Goal: Communication & Community: Connect with others

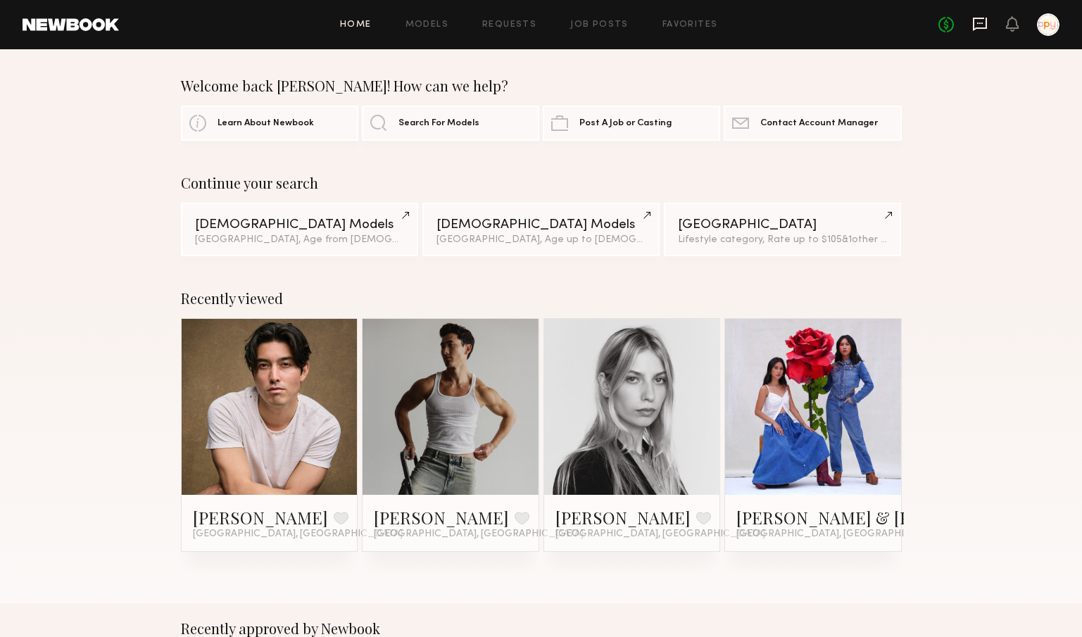
click at [980, 24] on icon at bounding box center [979, 23] width 15 height 15
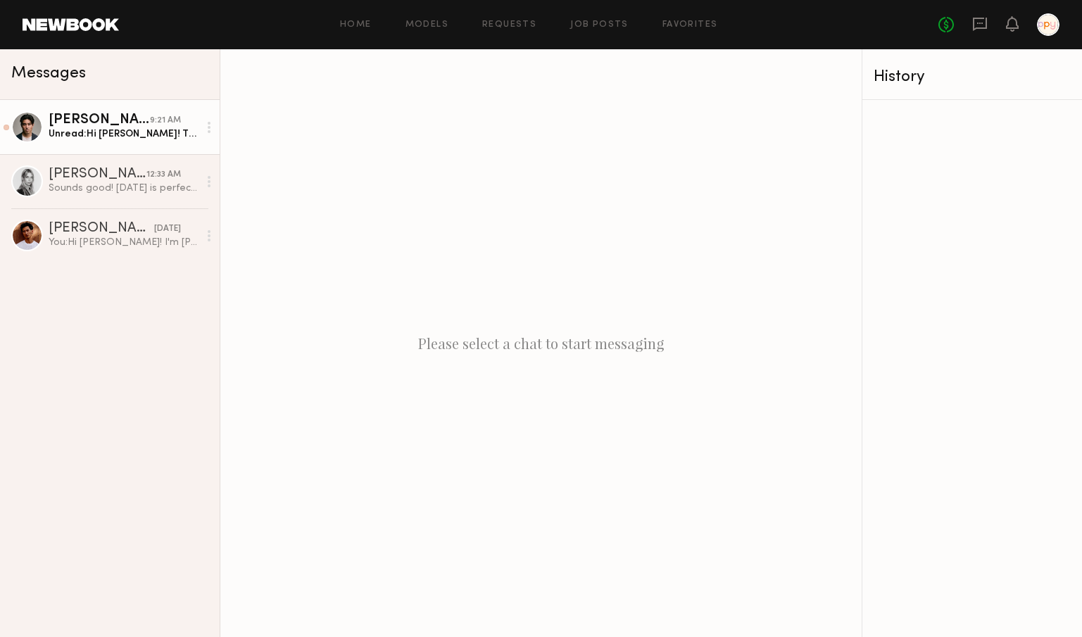
click at [115, 115] on div "[PERSON_NAME]" at bounding box center [99, 120] width 101 height 14
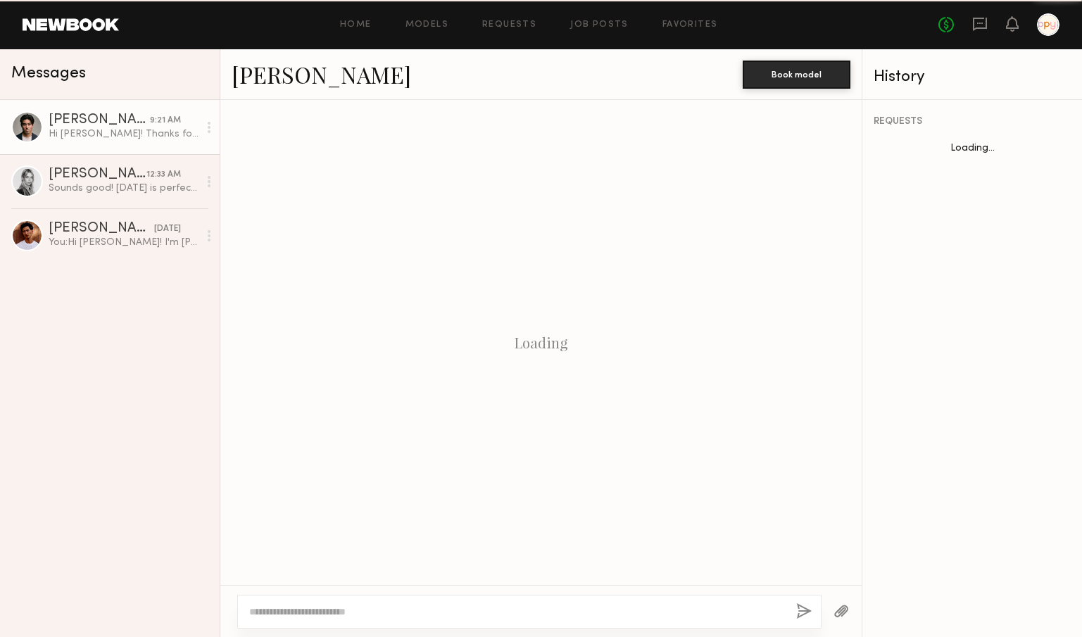
scroll to position [298, 0]
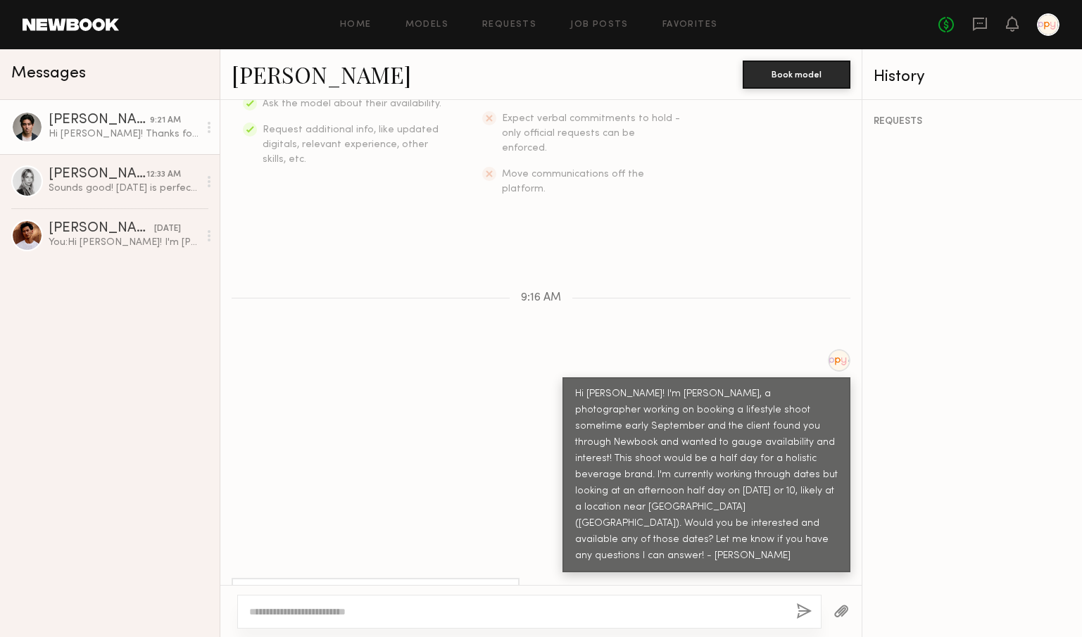
click at [303, 77] on link "[PERSON_NAME]" at bounding box center [322, 74] width 180 height 30
click at [486, 603] on div at bounding box center [529, 612] width 584 height 34
click at [461, 613] on textarea at bounding box center [517, 612] width 536 height 14
click at [598, 613] on textarea "**********" at bounding box center [517, 612] width 536 height 14
click at [679, 613] on textarea "**********" at bounding box center [517, 612] width 536 height 14
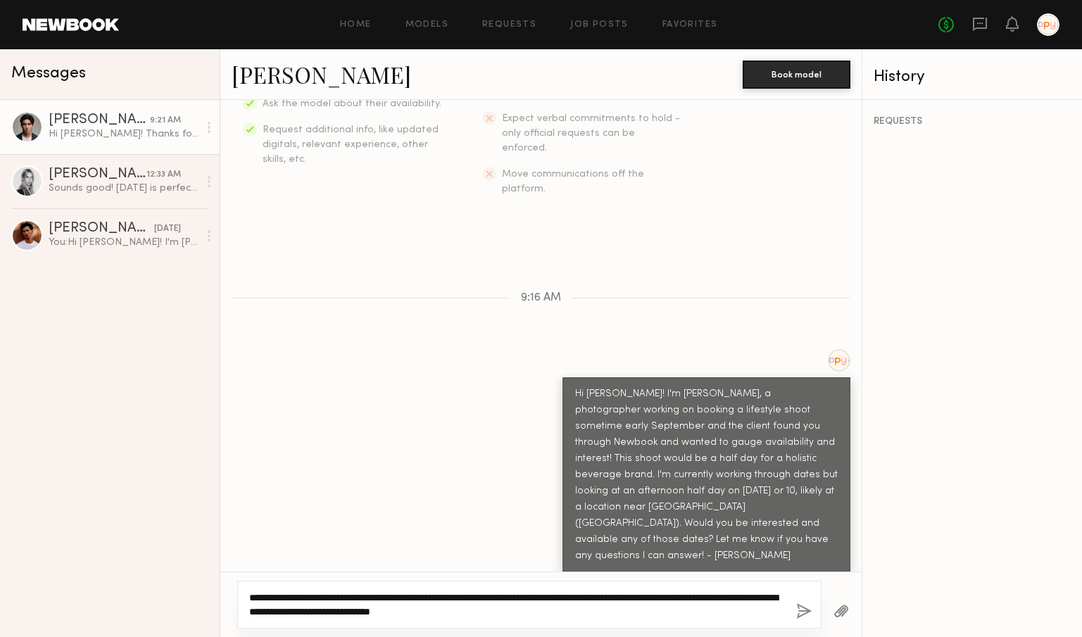
type textarea "**********"
click at [805, 612] on button "button" at bounding box center [803, 612] width 15 height 18
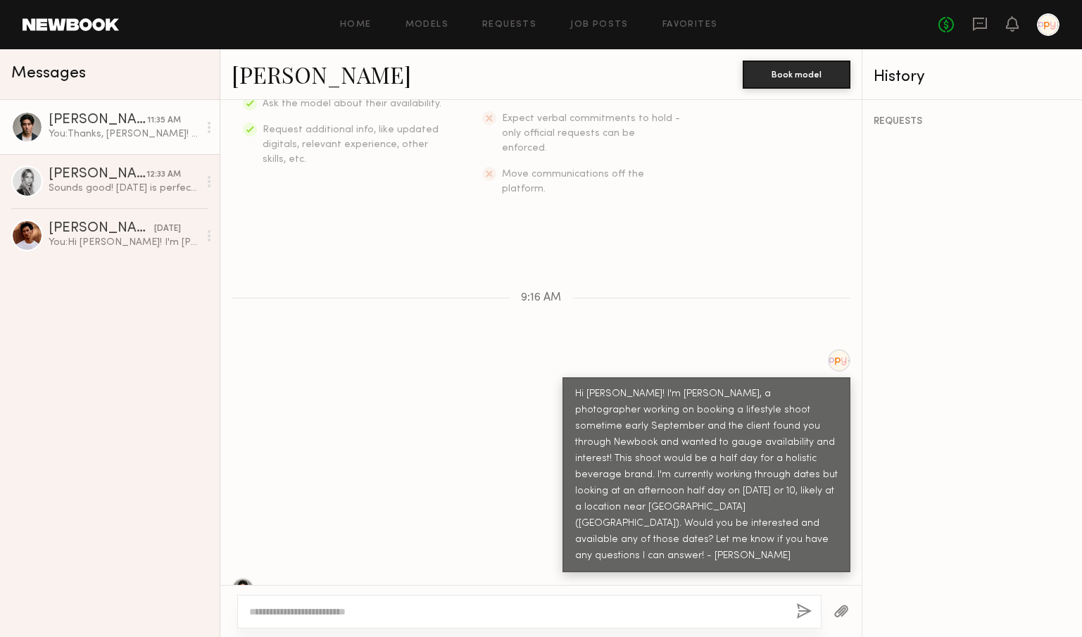
scroll to position [519, 0]
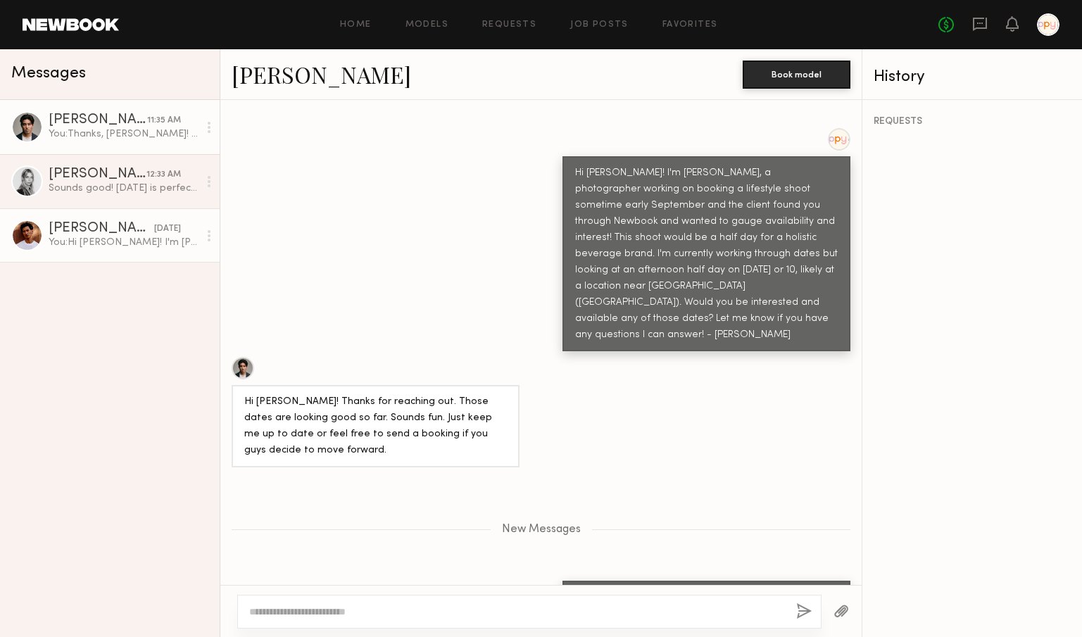
click at [108, 237] on div "You: Hi [PERSON_NAME]! I'm [PERSON_NAME], a photographer working on booking a l…" at bounding box center [124, 242] width 150 height 13
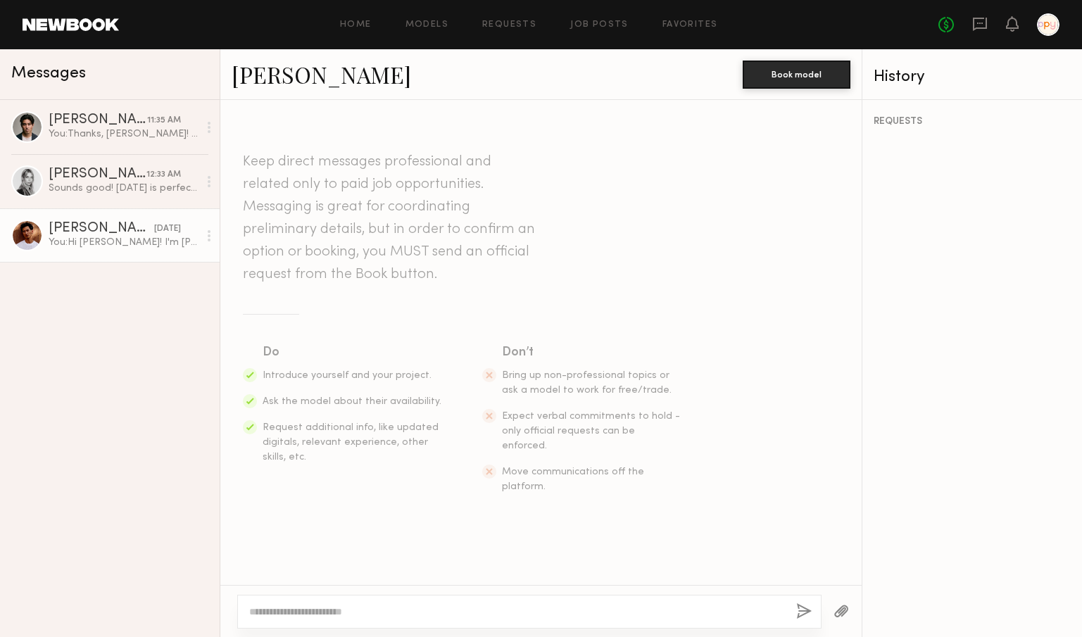
scroll to position [244, 0]
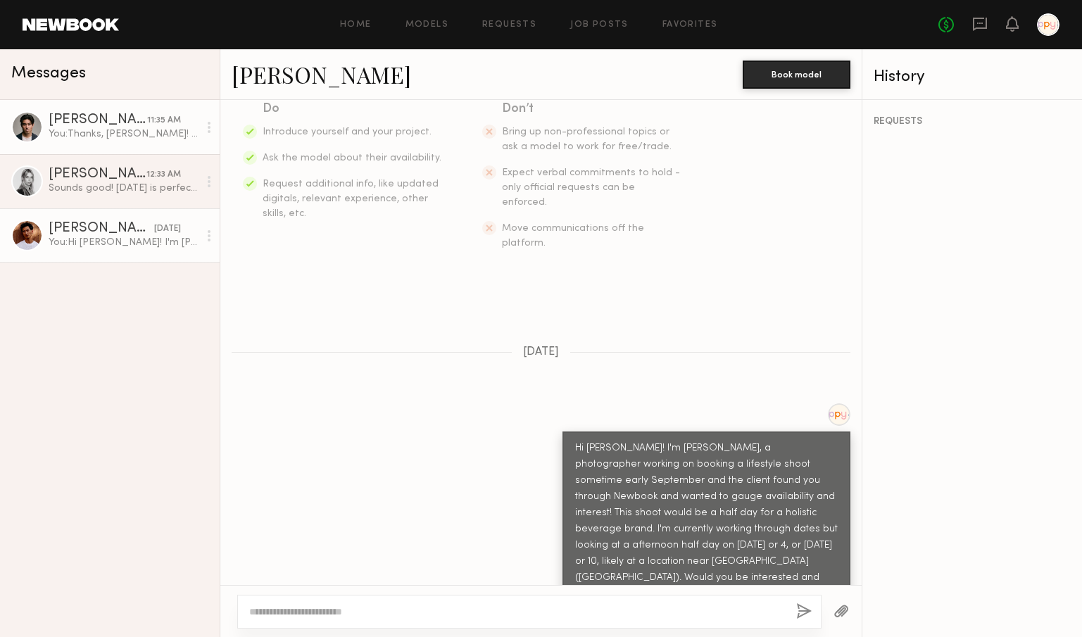
click at [98, 127] on div "[PERSON_NAME]" at bounding box center [98, 120] width 99 height 14
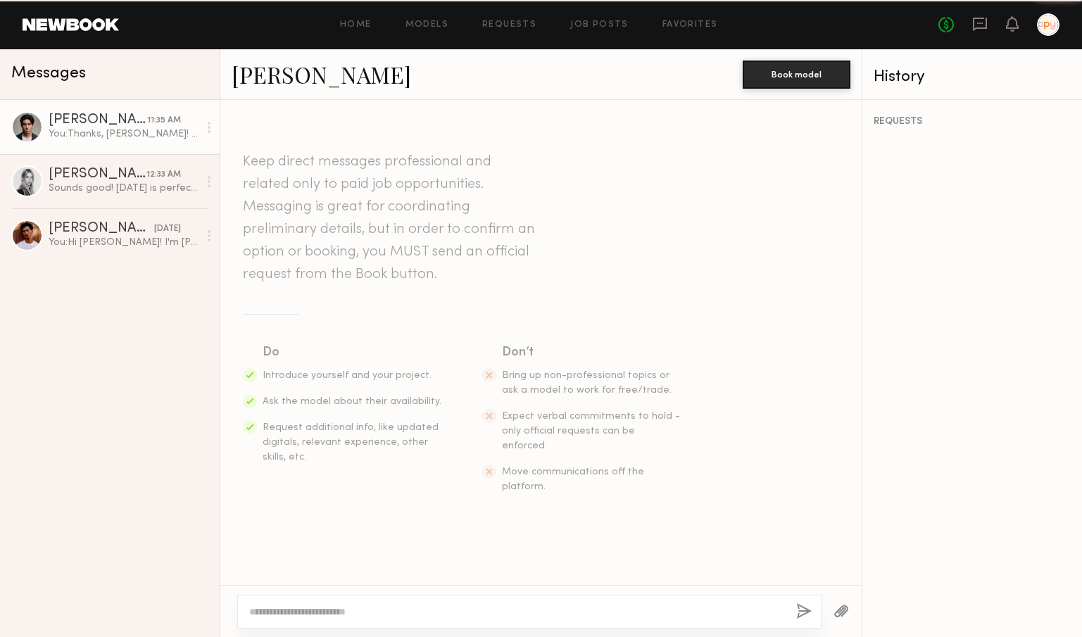
scroll to position [411, 0]
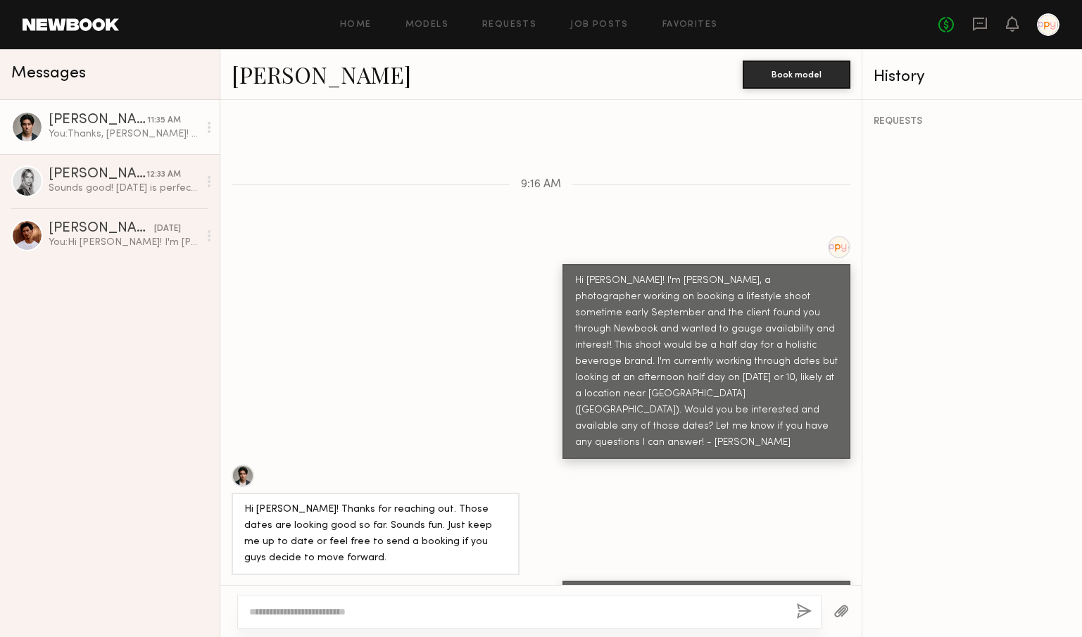
click at [1055, 18] on div at bounding box center [1048, 24] width 23 height 23
